Goal: Task Accomplishment & Management: Use online tool/utility

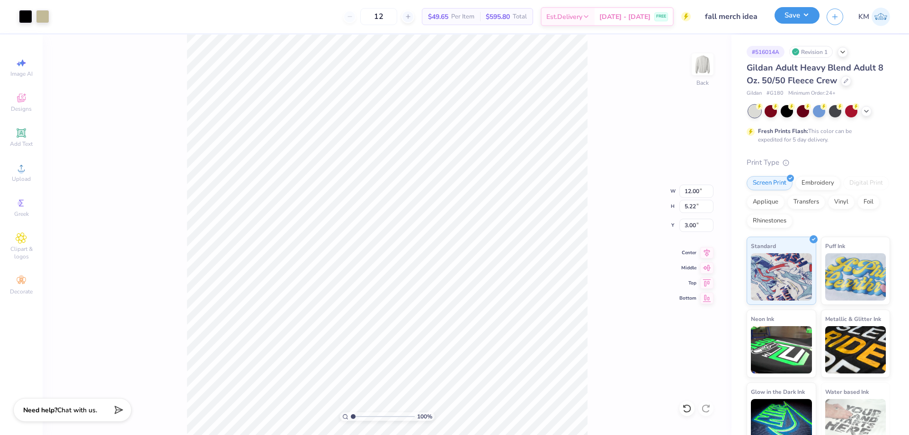
click at [791, 18] on button "Save" at bounding box center [796, 15] width 45 height 17
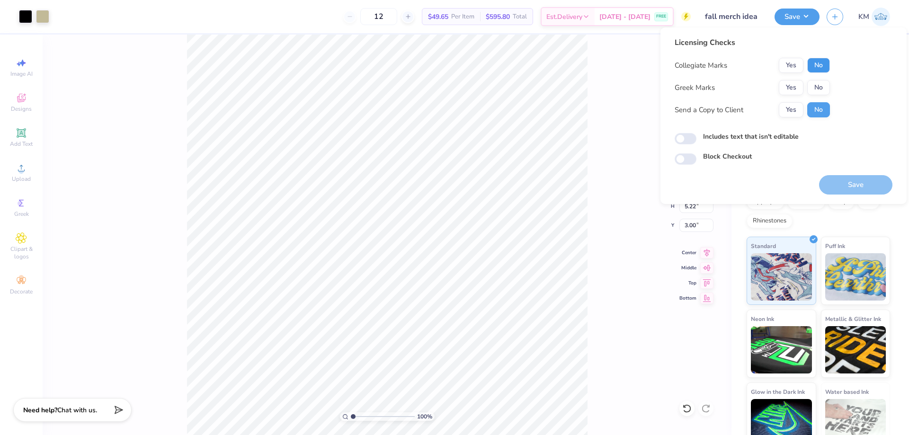
click at [817, 65] on button "No" at bounding box center [818, 65] width 23 height 15
click at [792, 63] on button "Yes" at bounding box center [791, 65] width 25 height 15
click at [814, 87] on button "No" at bounding box center [818, 87] width 23 height 15
click at [795, 112] on button "Yes" at bounding box center [791, 109] width 25 height 15
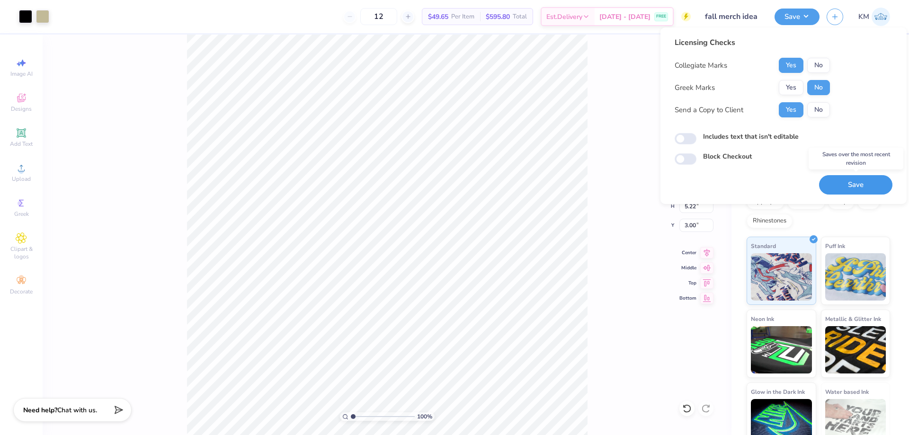
click at [867, 186] on button "Save" at bounding box center [855, 184] width 73 height 19
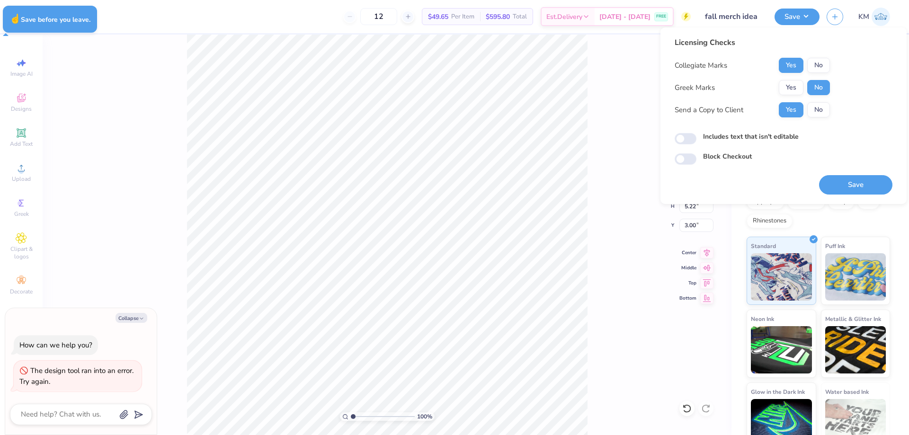
type textarea "x"
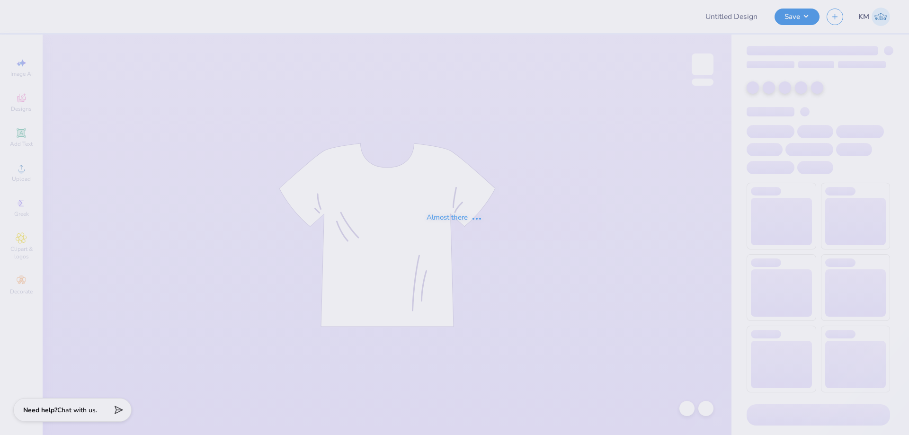
type input "fall merch idea"
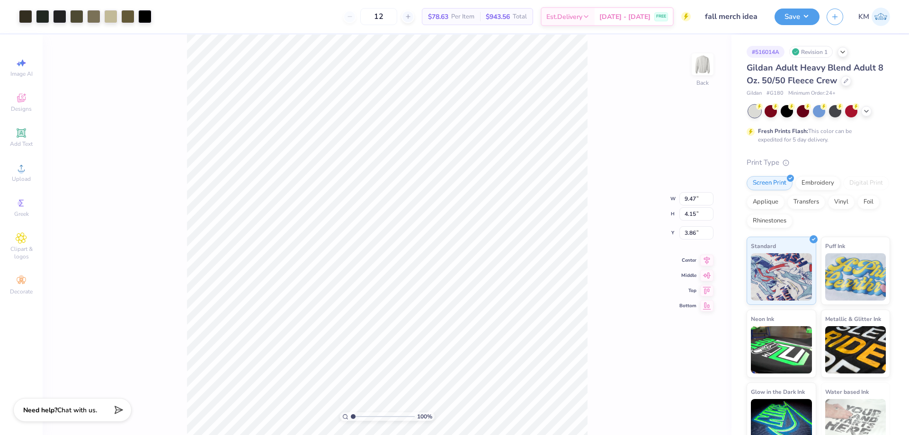
type input "4.15"
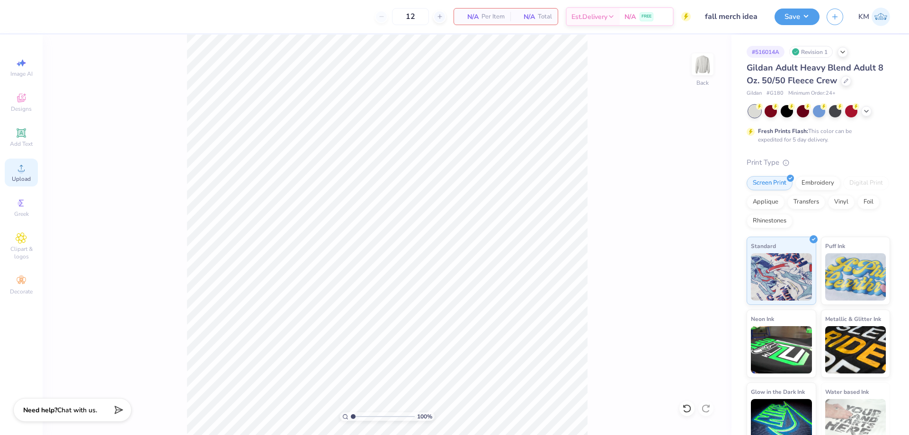
click at [25, 172] on icon at bounding box center [21, 167] width 11 height 11
click at [23, 168] on icon at bounding box center [21, 167] width 11 height 11
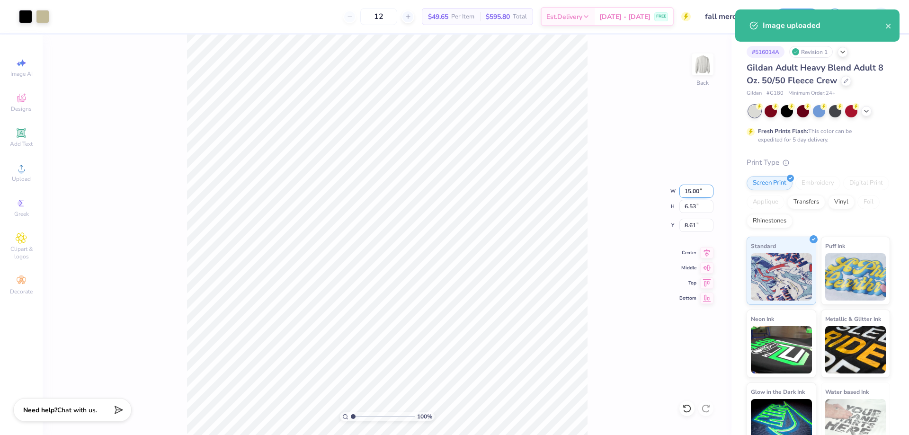
click at [684, 190] on input "15.00" at bounding box center [696, 191] width 34 height 13
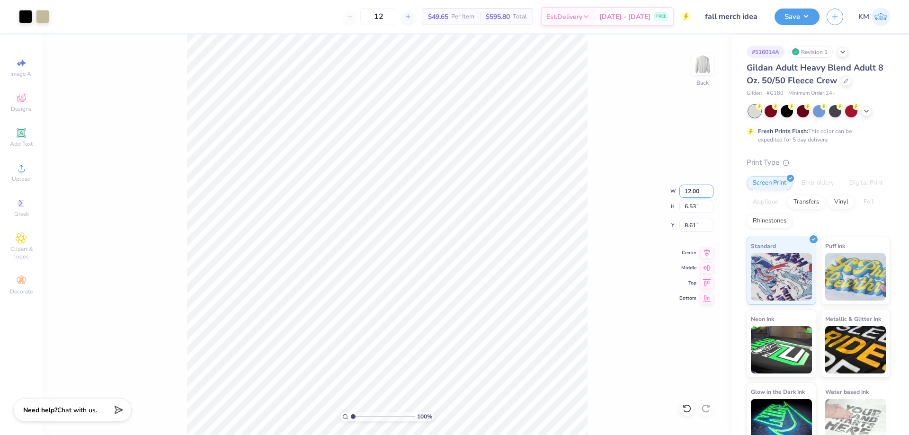
type input "12.00"
click at [687, 223] on input "8.61" at bounding box center [696, 225] width 34 height 13
type input "5.22"
type input "9"
type input "3.00"
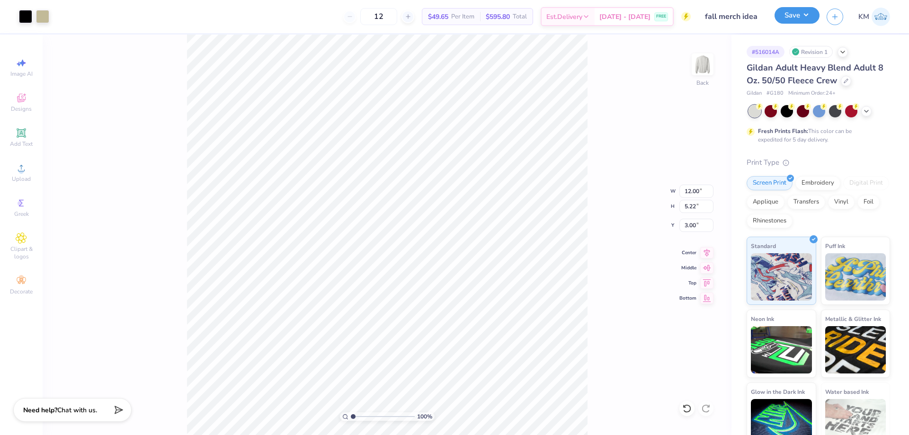
click at [798, 12] on button "Save" at bounding box center [796, 15] width 45 height 17
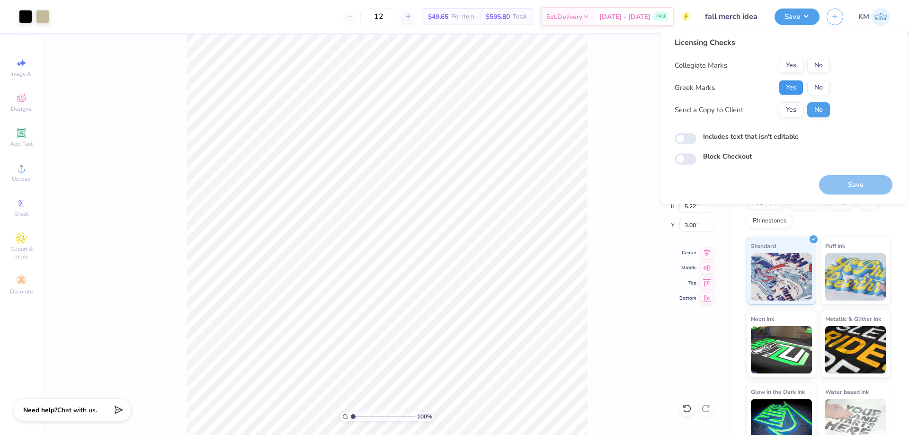
click at [791, 83] on button "Yes" at bounding box center [791, 87] width 25 height 15
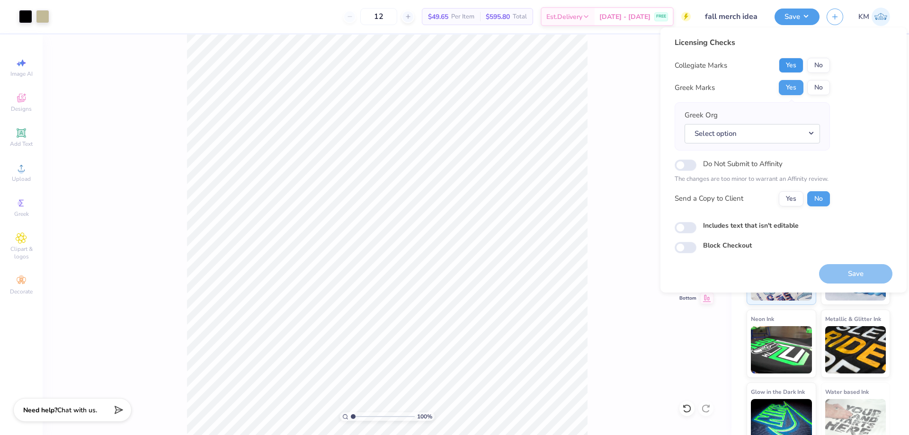
click at [793, 66] on button "Yes" at bounding box center [791, 65] width 25 height 15
click at [815, 89] on button "No" at bounding box center [818, 87] width 23 height 15
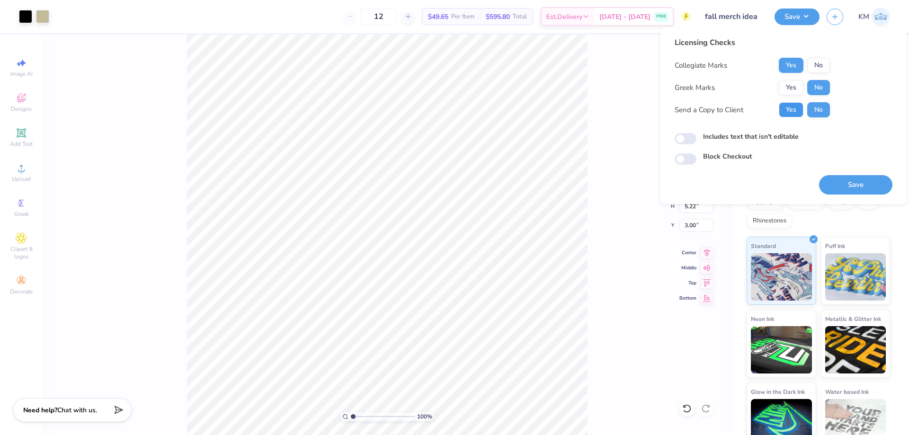
click at [795, 104] on button "Yes" at bounding box center [791, 109] width 25 height 15
click at [846, 182] on button "Save" at bounding box center [855, 184] width 73 height 19
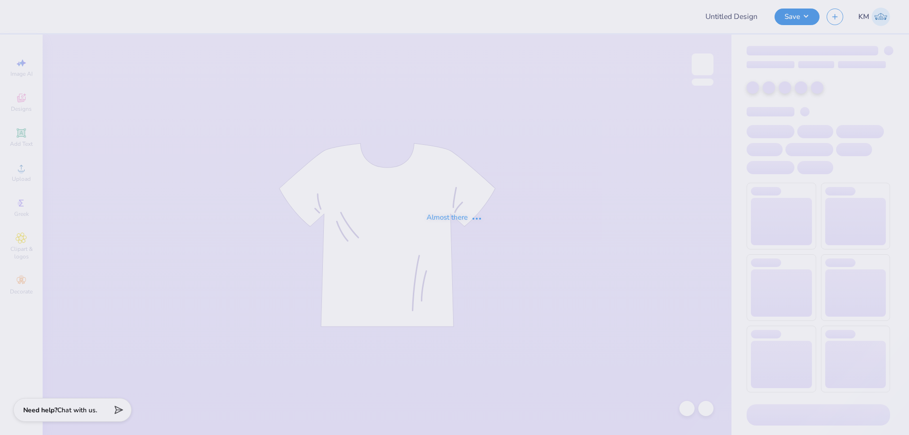
type input "Gorilla Dads day"
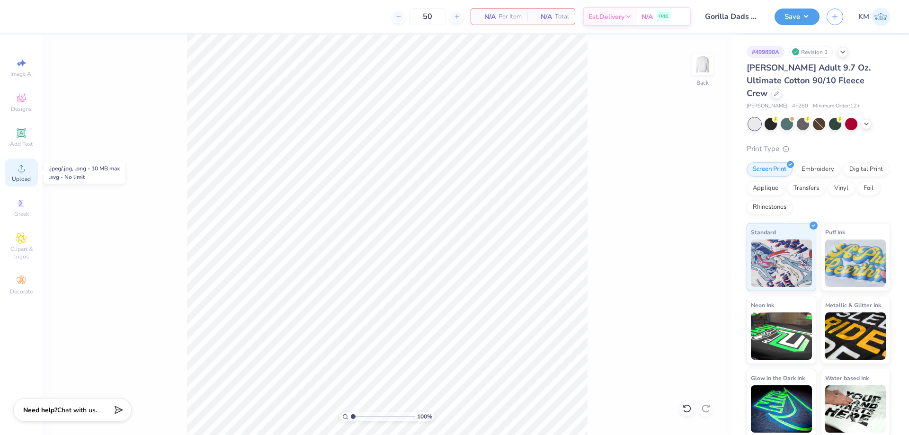
click at [23, 175] on span "Upload" at bounding box center [21, 179] width 19 height 8
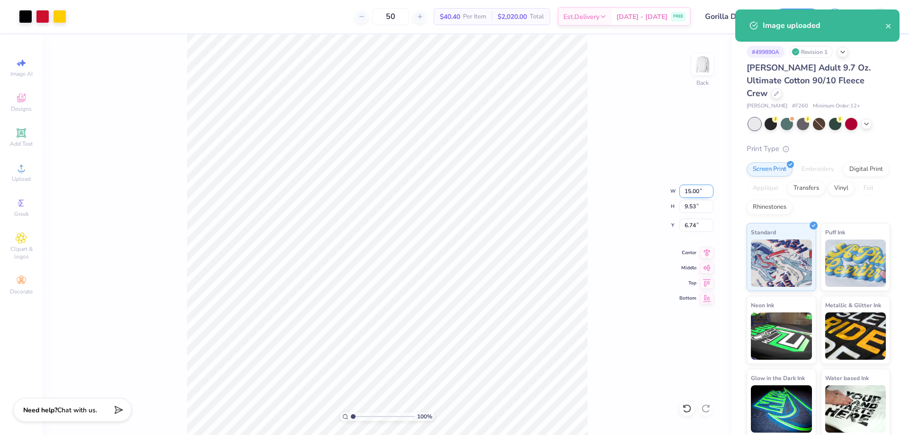
click at [690, 192] on input "15.00" at bounding box center [696, 191] width 34 height 13
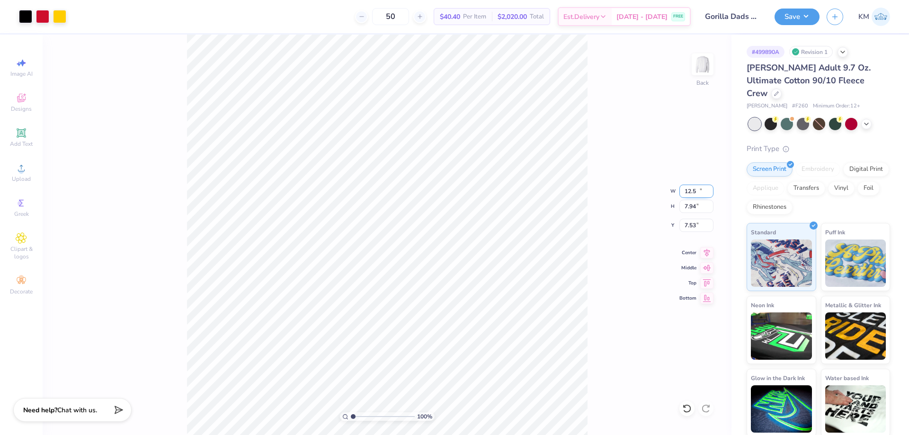
type input "12.50"
type input "7.94"
click at [696, 223] on input "7.53" at bounding box center [696, 225] width 34 height 13
type input "3.00"
